Goal: Task Accomplishment & Management: Manage account settings

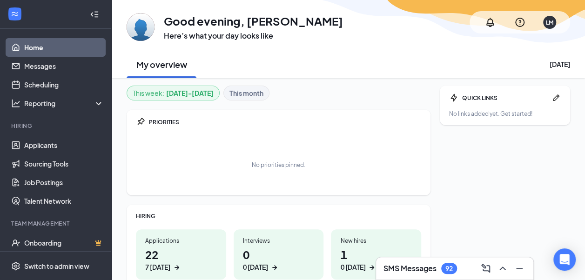
click at [441, 264] on div "SMS Messages 92" at bounding box center [420, 268] width 74 height 11
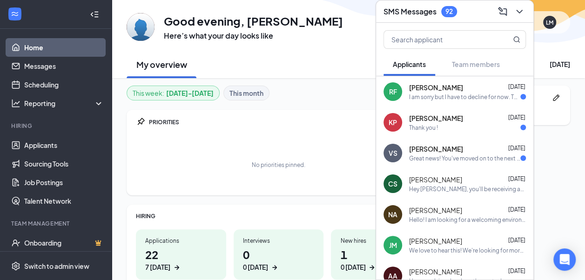
click at [464, 154] on div "[PERSON_NAME] [DATE] Great news! You've moved on to the next stage of the appli…" at bounding box center [467, 153] width 117 height 18
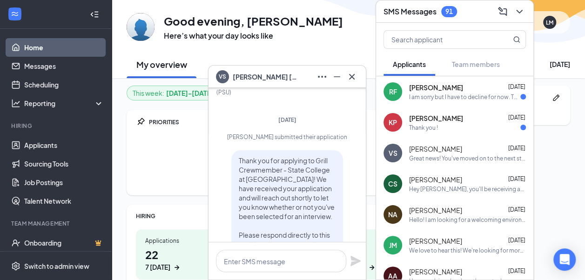
scroll to position [-310, 0]
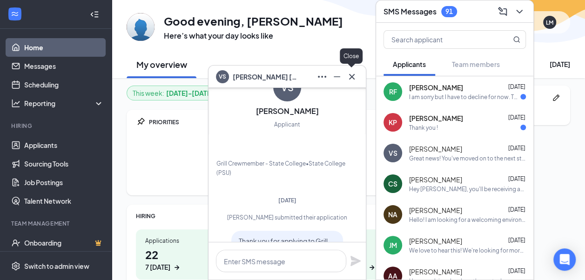
click at [354, 72] on icon "Cross" at bounding box center [351, 76] width 11 height 11
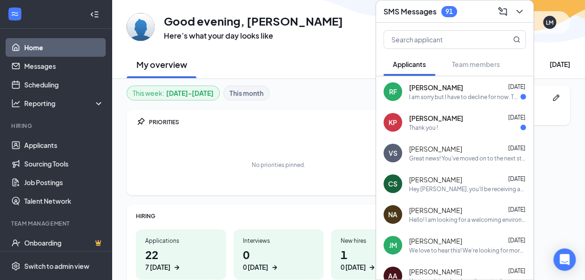
click at [468, 149] on div "[PERSON_NAME] [DATE]" at bounding box center [467, 148] width 117 height 9
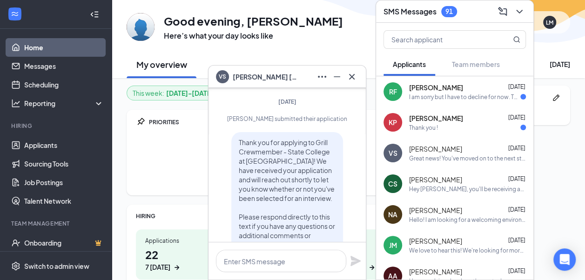
scroll to position [-221, 0]
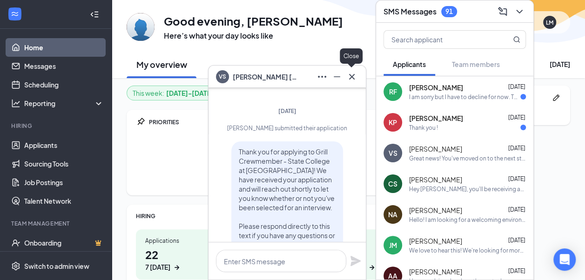
click at [348, 81] on icon "Cross" at bounding box center [351, 76] width 11 height 11
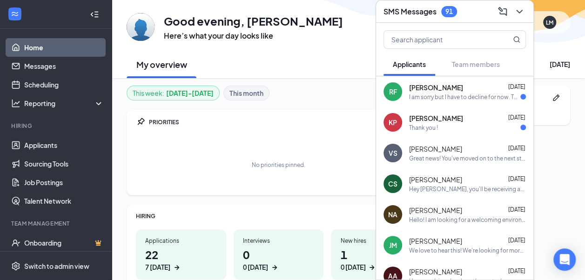
click at [456, 117] on div "[PERSON_NAME] [DATE]" at bounding box center [467, 118] width 117 height 9
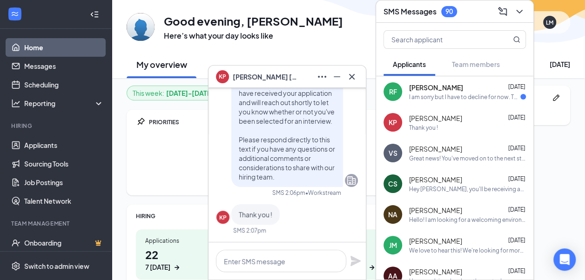
scroll to position [-198, 0]
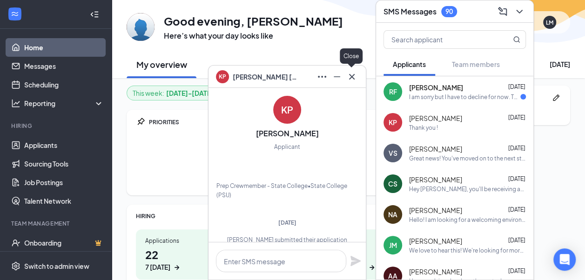
click at [349, 79] on icon "Cross" at bounding box center [351, 76] width 11 height 11
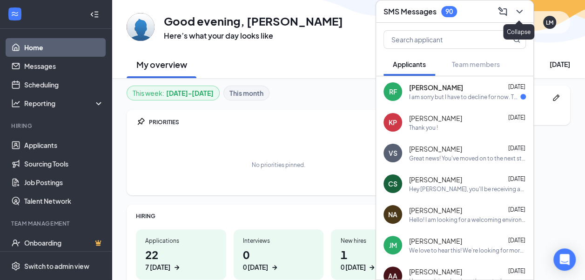
click at [519, 11] on icon "ChevronDown" at bounding box center [519, 11] width 11 height 11
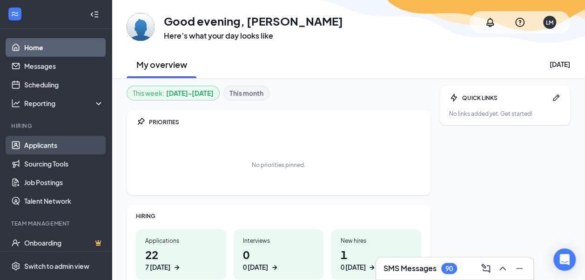
click at [52, 141] on link "Applicants" at bounding box center [64, 145] width 80 height 19
